Goal: Task Accomplishment & Management: Complete application form

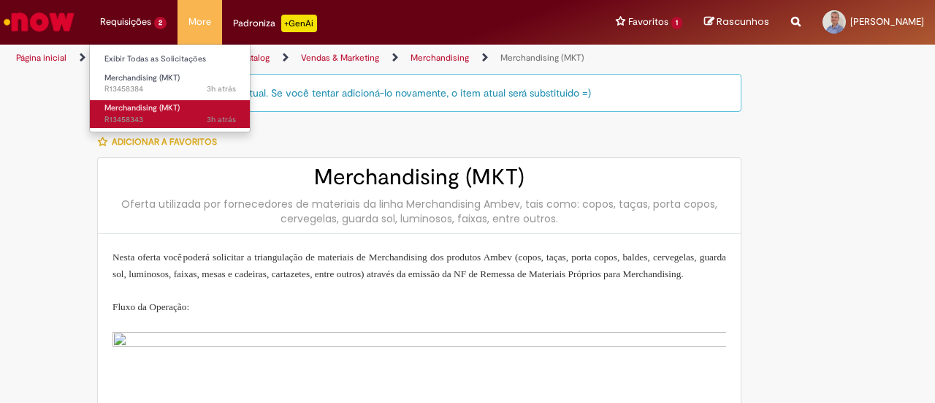
click at [137, 121] on span "3h atrás 3 horas atrás R13458343" at bounding box center [170, 120] width 132 height 12
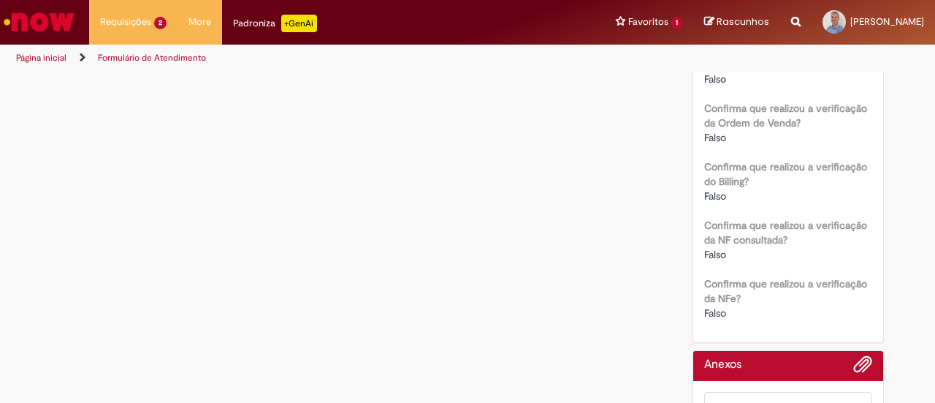
scroll to position [2202, 0]
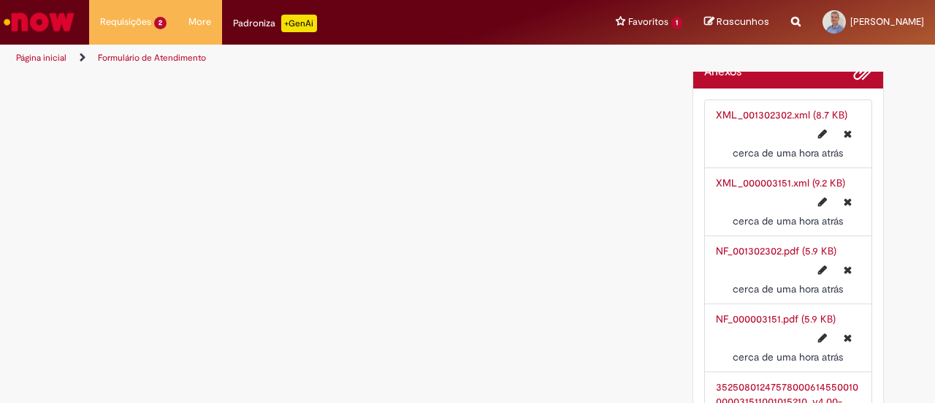
click at [744, 244] on link "NF_001302302.pdf (5.9 KB)" at bounding box center [776, 250] width 121 height 13
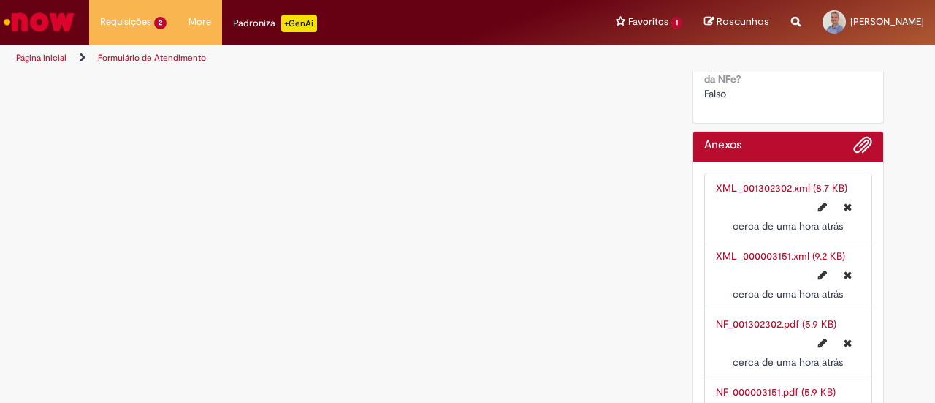
click at [731, 181] on link "XML_001302302.xml (8.7 KB)" at bounding box center [782, 187] width 132 height 13
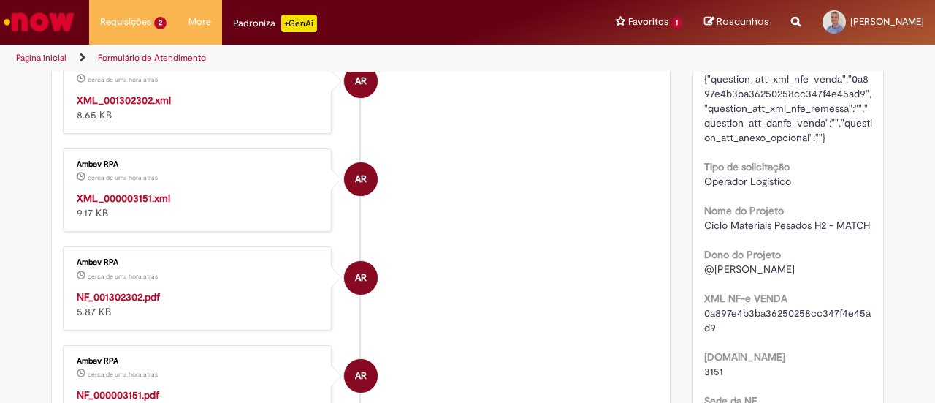
scroll to position [0, 0]
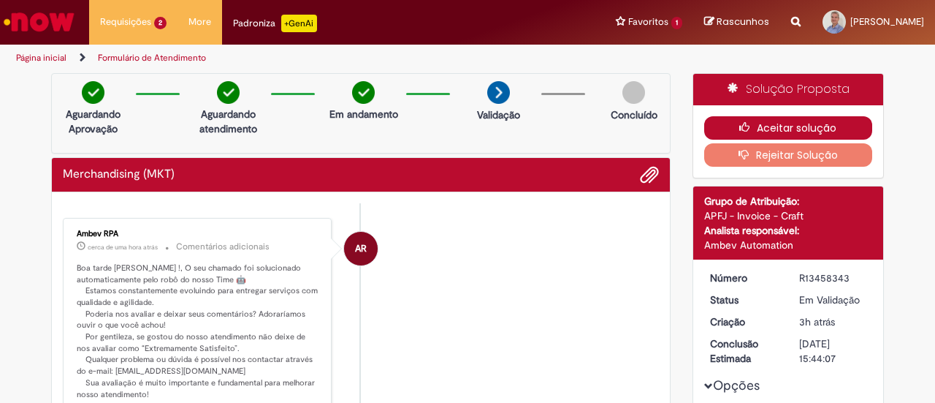
click at [769, 120] on button "Aceitar solução" at bounding box center [788, 127] width 169 height 23
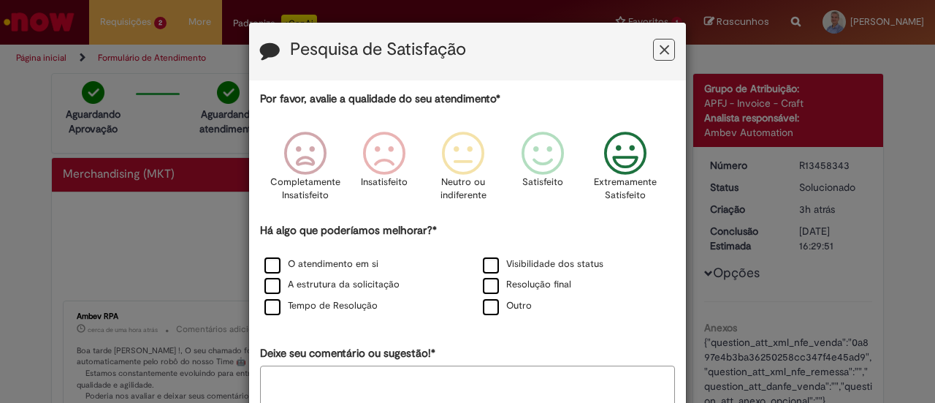
click at [639, 156] on icon "Feedback" at bounding box center [625, 154] width 55 height 44
click at [264, 266] on label "O atendimento em si" at bounding box center [321, 264] width 114 height 14
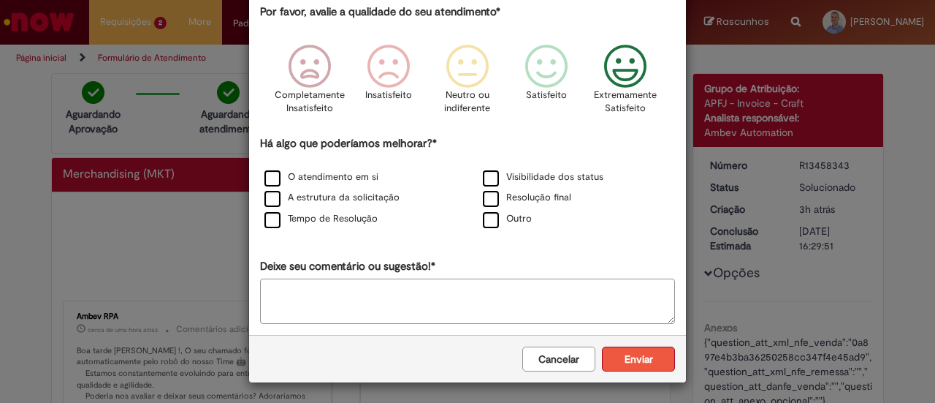
click at [639, 358] on button "Enviar" at bounding box center [638, 358] width 73 height 25
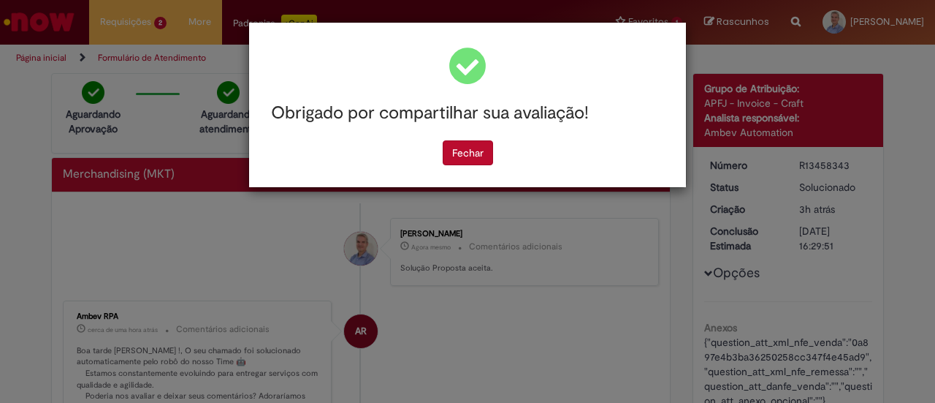
scroll to position [0, 0]
click at [472, 153] on button "Fechar" at bounding box center [468, 152] width 50 height 25
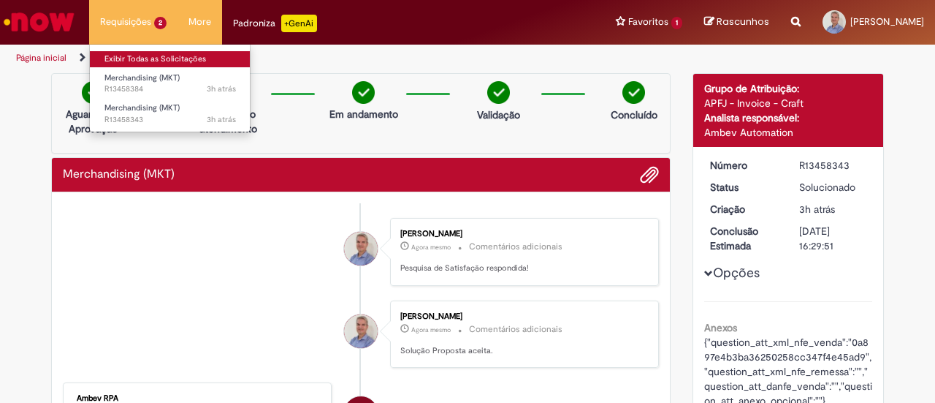
click at [138, 59] on link "Exibir Todas as Solicitações" at bounding box center [170, 59] width 161 height 16
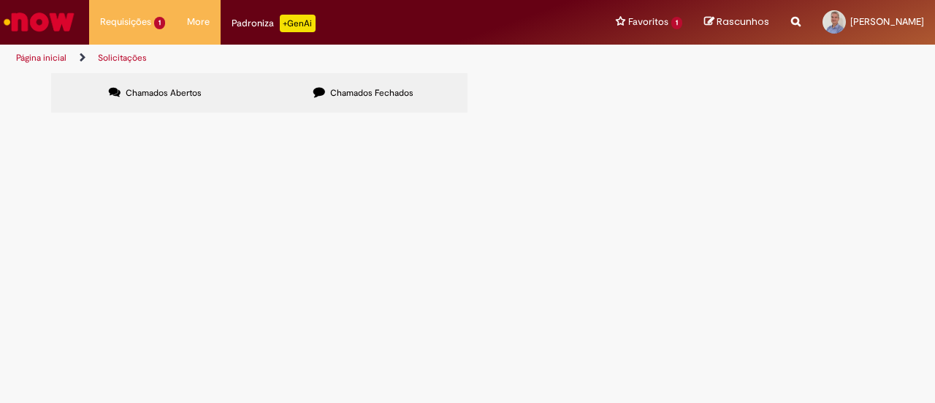
click at [0, 0] on span "70 Jogos de Mesa Beats - Projeto Ciclo Materiais Pesados H2 - MATCH - Ribeirão" at bounding box center [0, 0] width 0 height 0
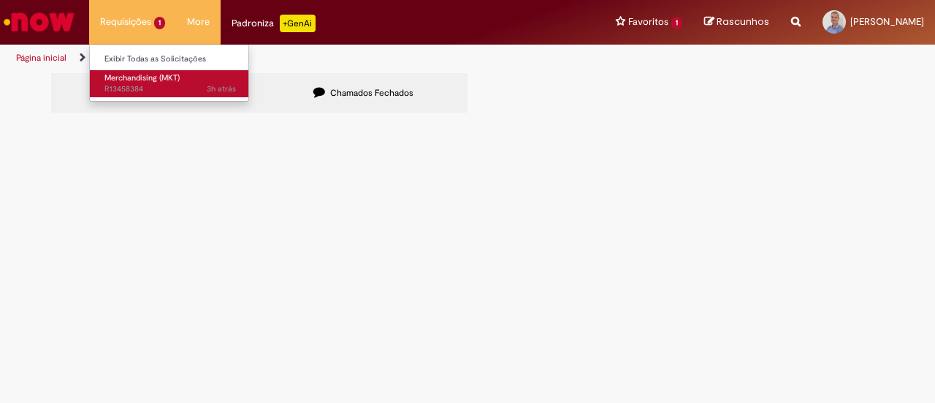
click at [133, 83] on span "Merchandising (MKT)" at bounding box center [141, 77] width 75 height 11
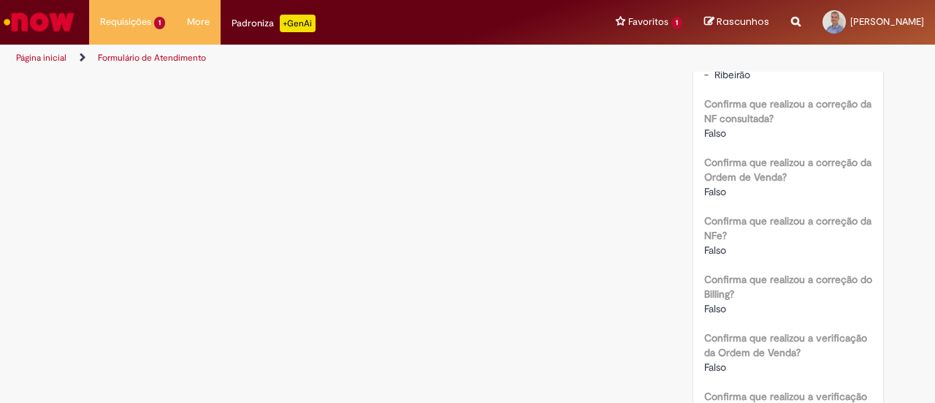
scroll to position [2119, 0]
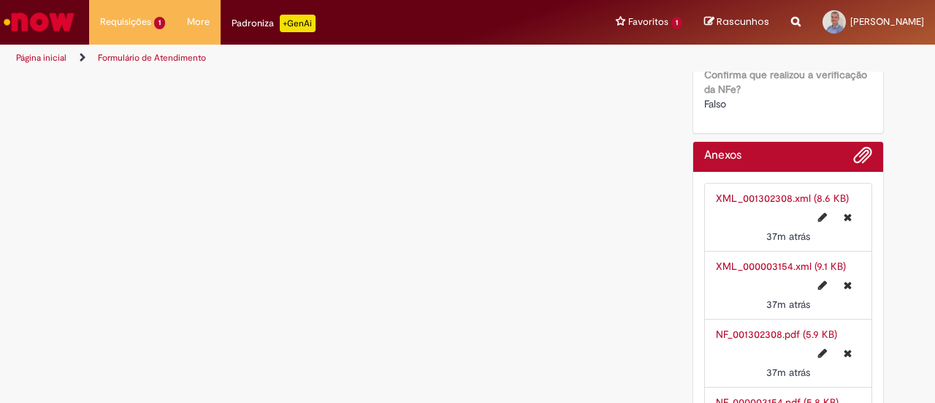
click at [724, 327] on link "NF_001302308.pdf (5.9 KB)" at bounding box center [776, 333] width 121 height 13
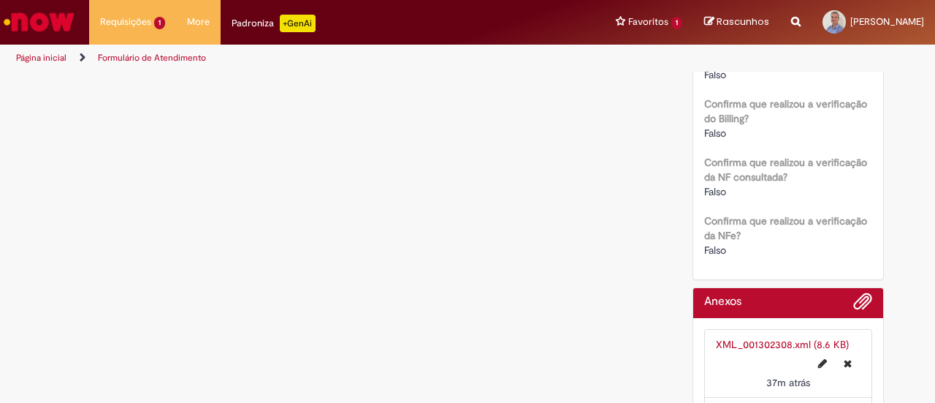
scroll to position [2046, 0]
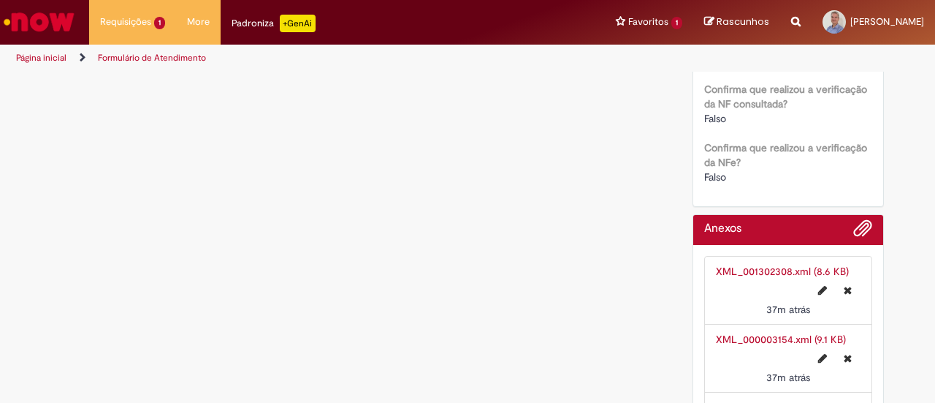
click at [726, 264] on link "XML_001302308.xml (8.6 KB)" at bounding box center [782, 270] width 133 height 13
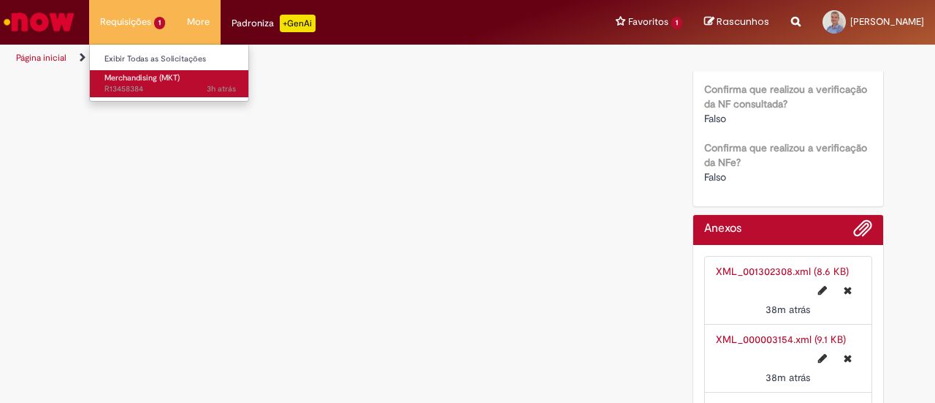
click at [135, 81] on span "Merchandising (MKT)" at bounding box center [141, 77] width 75 height 11
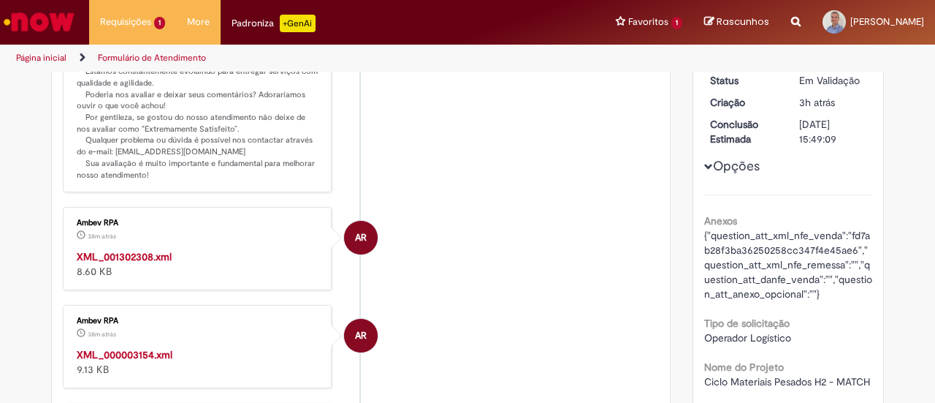
scroll to position [0, 0]
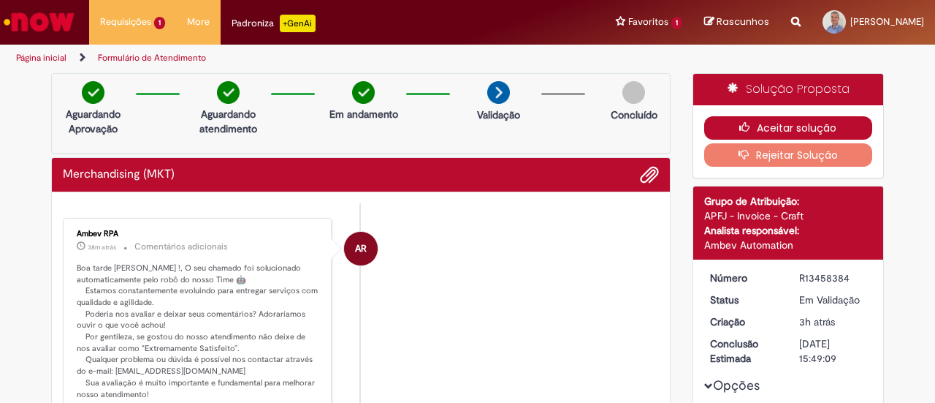
click at [724, 122] on button "Aceitar solução" at bounding box center [788, 127] width 169 height 23
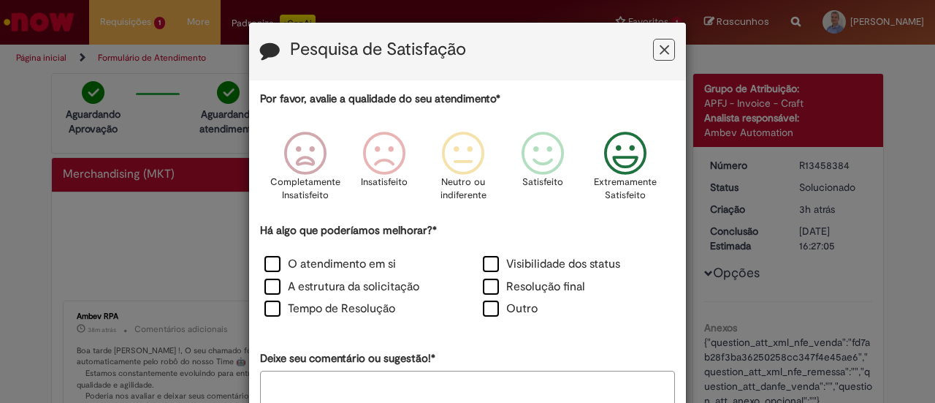
click at [615, 159] on icon "Feedback" at bounding box center [625, 154] width 55 height 44
click at [267, 267] on label "O atendimento em si" at bounding box center [330, 264] width 132 height 17
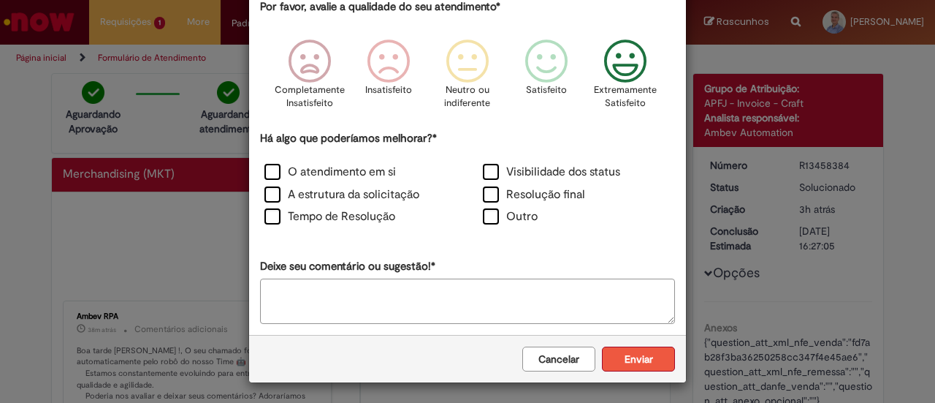
click at [628, 354] on button "Enviar" at bounding box center [638, 358] width 73 height 25
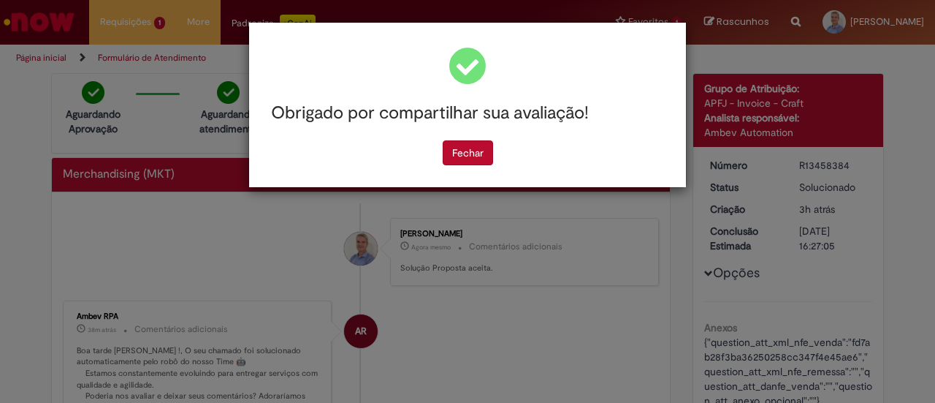
scroll to position [0, 0]
click at [468, 151] on button "Fechar" at bounding box center [468, 152] width 50 height 25
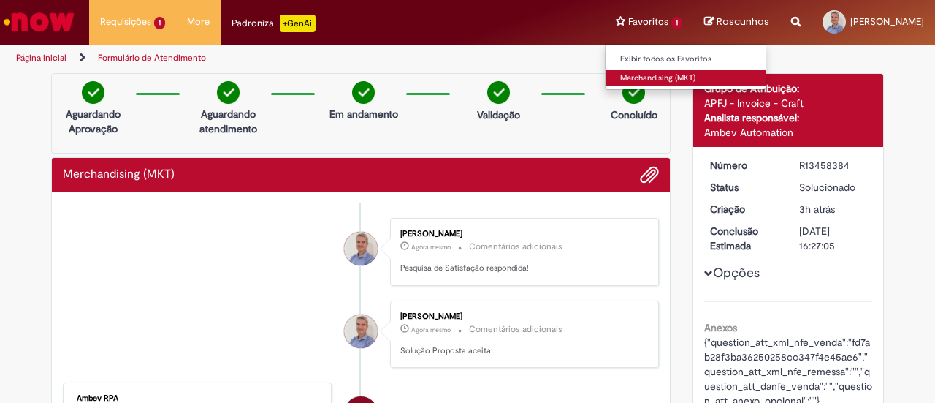
click at [647, 77] on link "Merchandising (MKT)" at bounding box center [686, 78] width 161 height 16
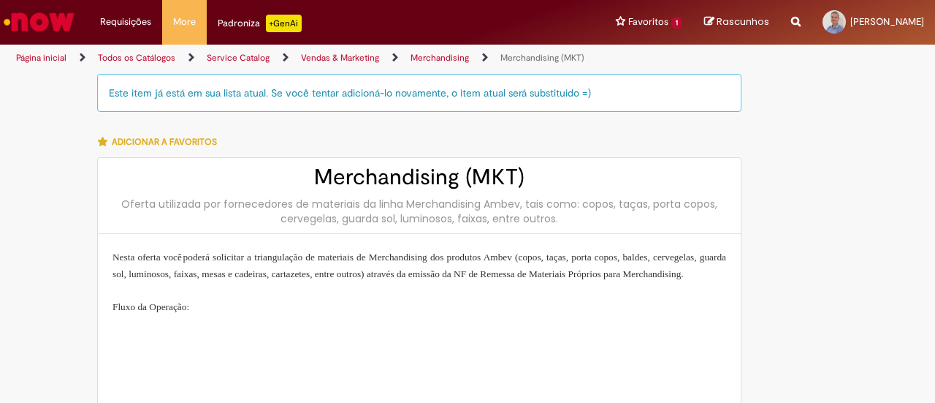
type input "**********"
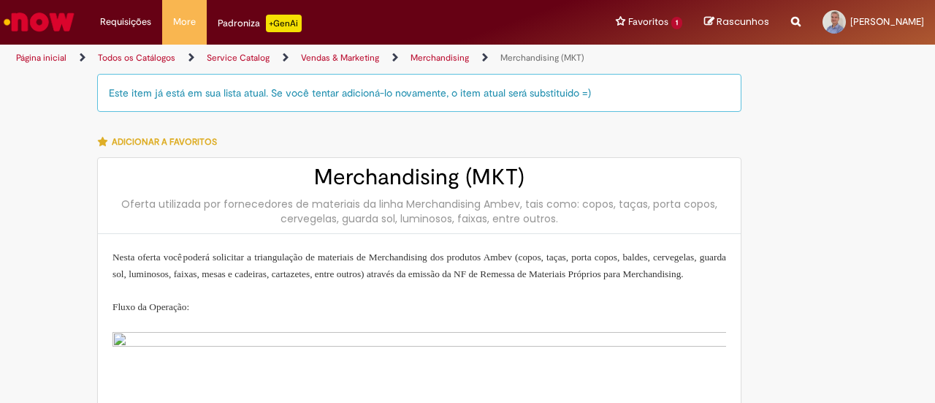
type input "**********"
